Goal: Task Accomplishment & Management: Manage account settings

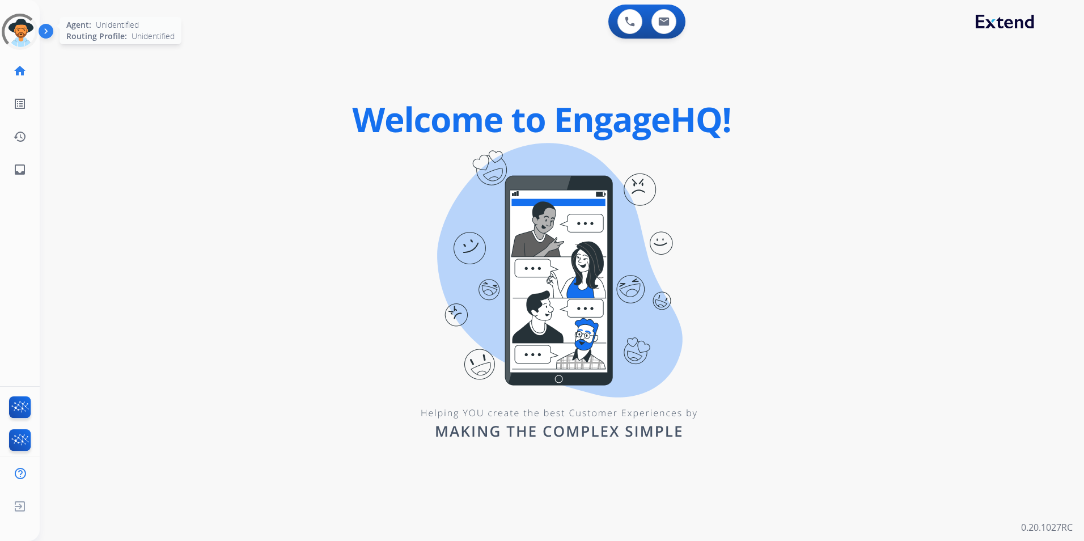
click at [29, 35] on div at bounding box center [19, 31] width 51 height 51
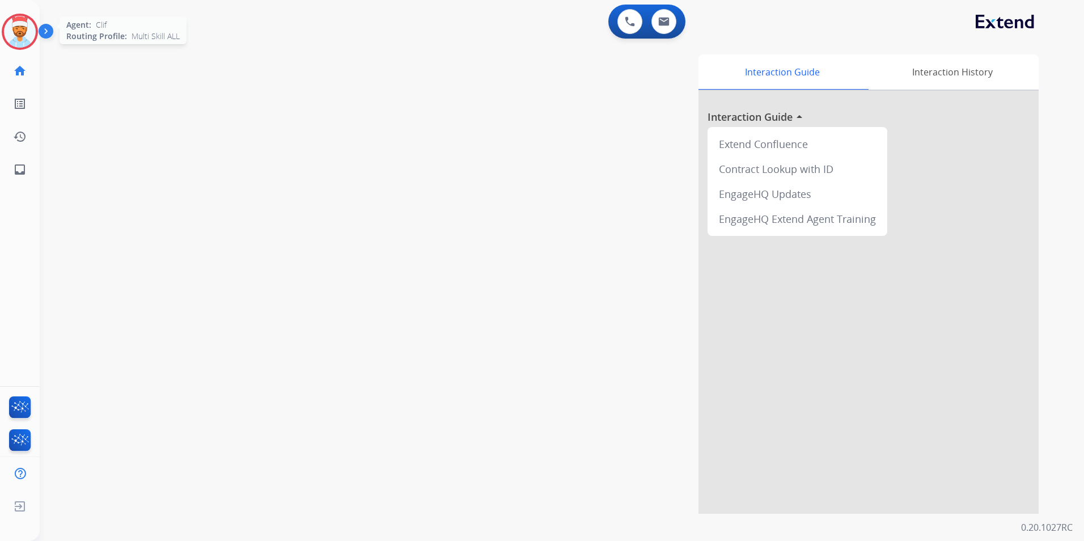
click at [33, 29] on img at bounding box center [20, 32] width 32 height 32
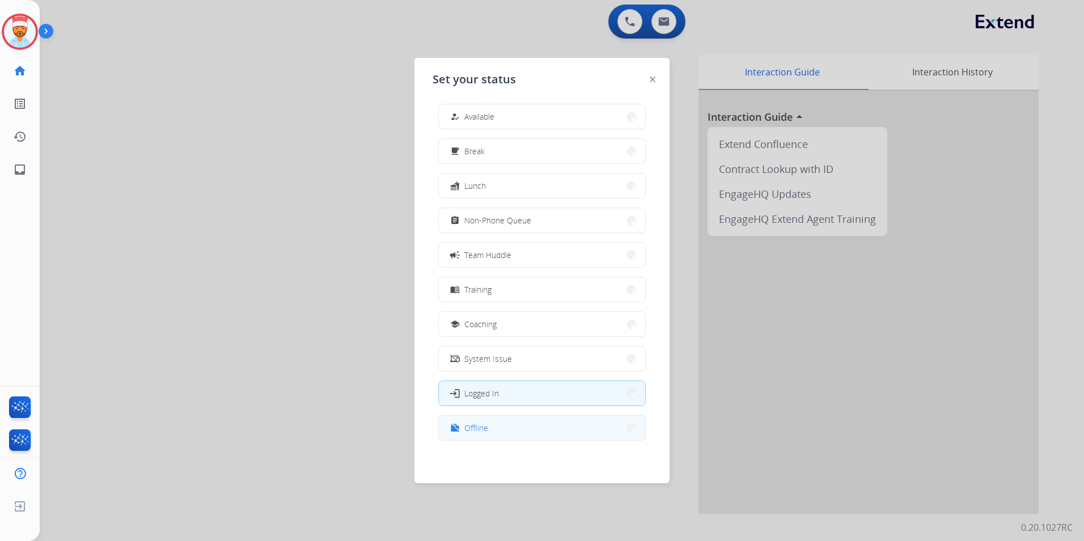
scroll to position [3, 0]
click at [491, 437] on button "work_off Offline" at bounding box center [542, 427] width 206 height 24
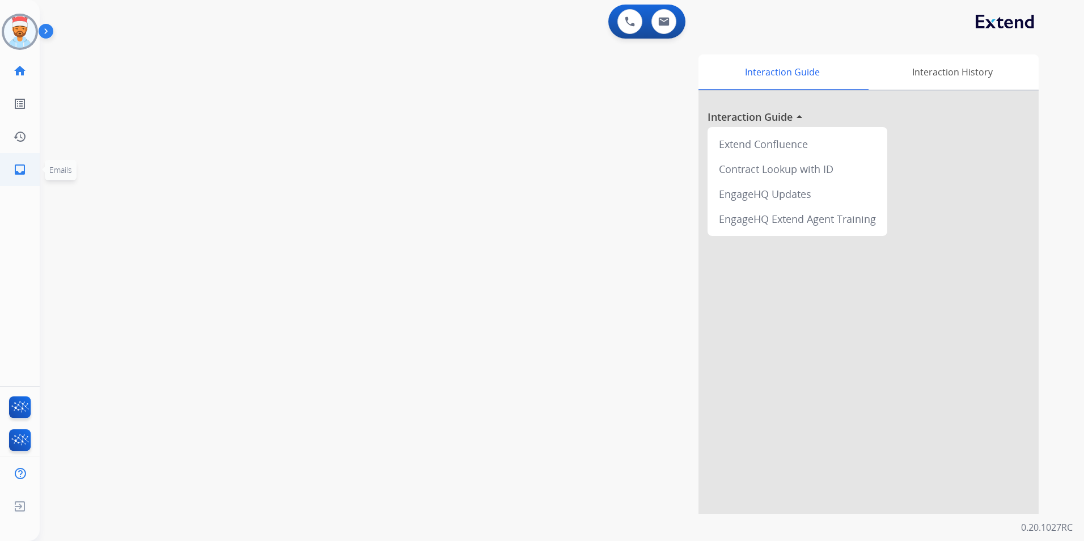
click at [9, 176] on link "inbox Emails" at bounding box center [20, 170] width 32 height 32
select select "**********"
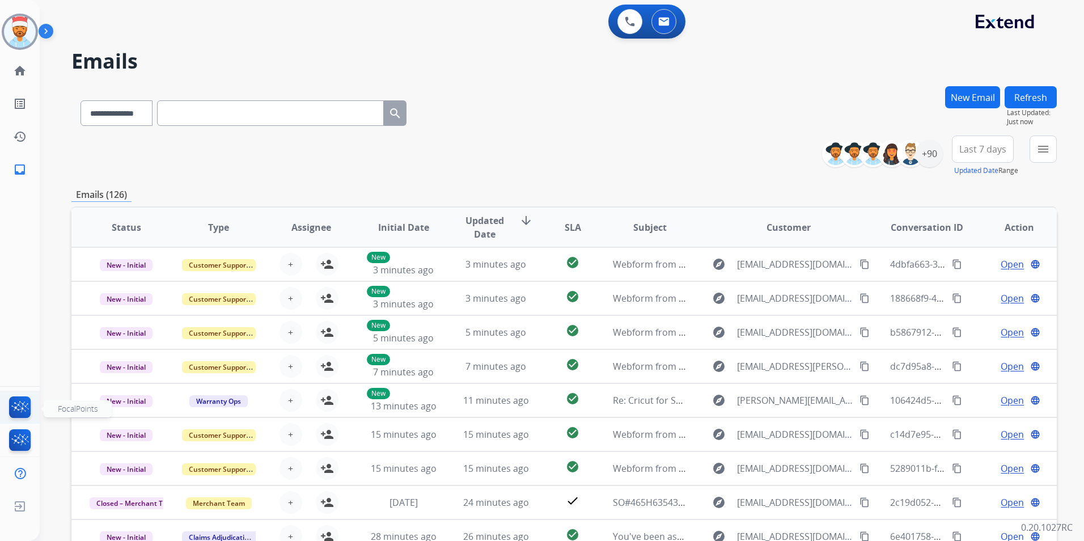
click at [24, 408] on img at bounding box center [20, 409] width 27 height 26
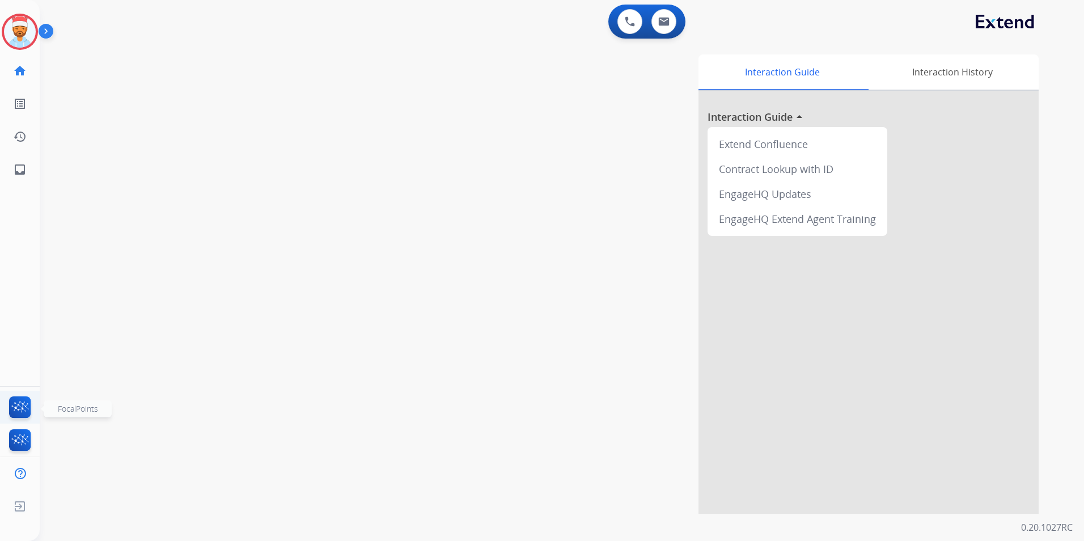
click at [12, 405] on img at bounding box center [20, 409] width 27 height 26
